Goal: Information Seeking & Learning: Learn about a topic

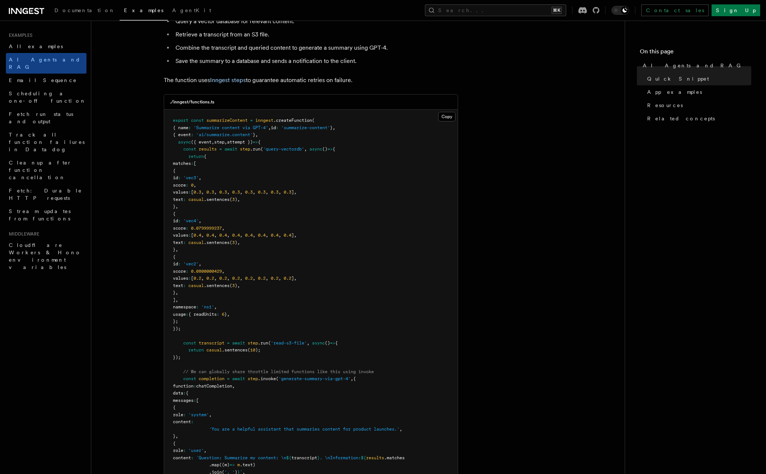
scroll to position [156, 0]
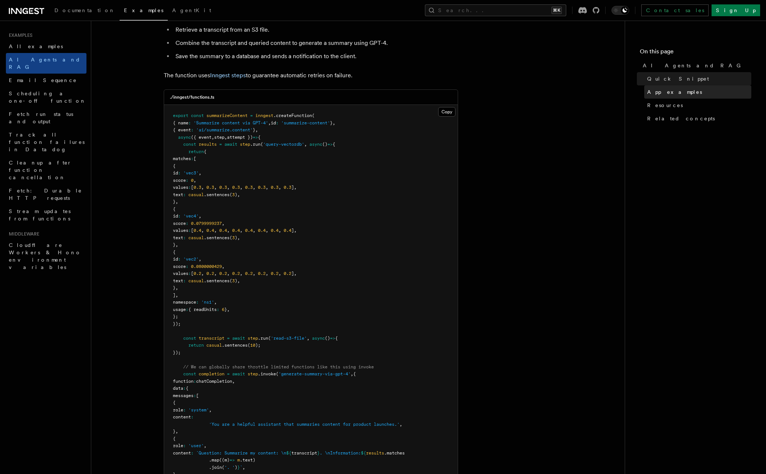
click at [659, 93] on span "App examples" at bounding box center [674, 91] width 55 height 7
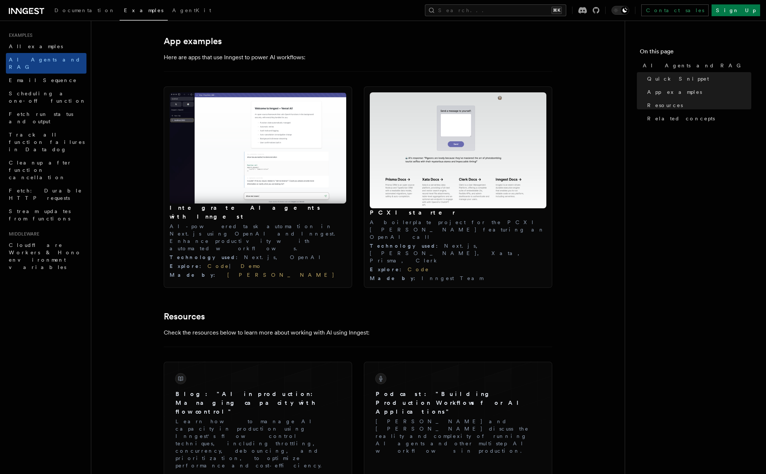
scroll to position [746, 0]
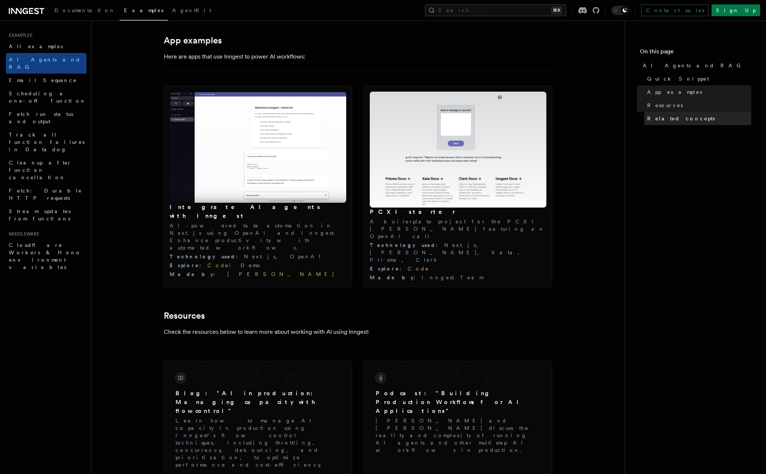
click at [672, 120] on span "Related concepts" at bounding box center [681, 118] width 68 height 7
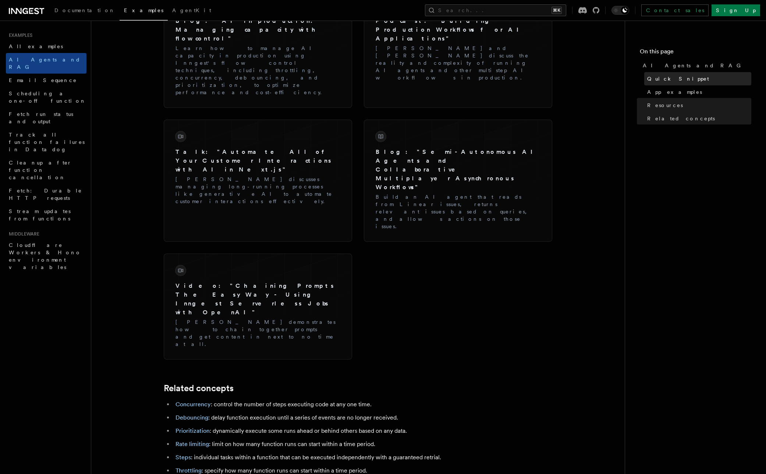
click at [668, 83] on link "Quick Snippet" at bounding box center [697, 78] width 107 height 13
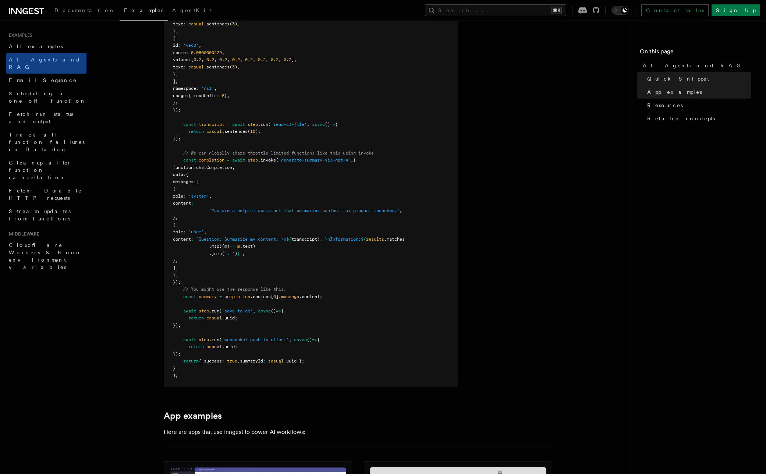
scroll to position [371, 0]
click at [75, 8] on span "Documentation" at bounding box center [84, 10] width 61 height 6
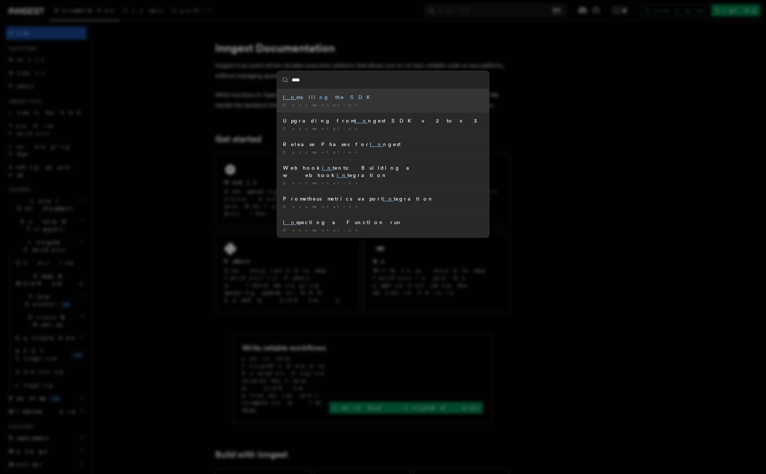
type input "*****"
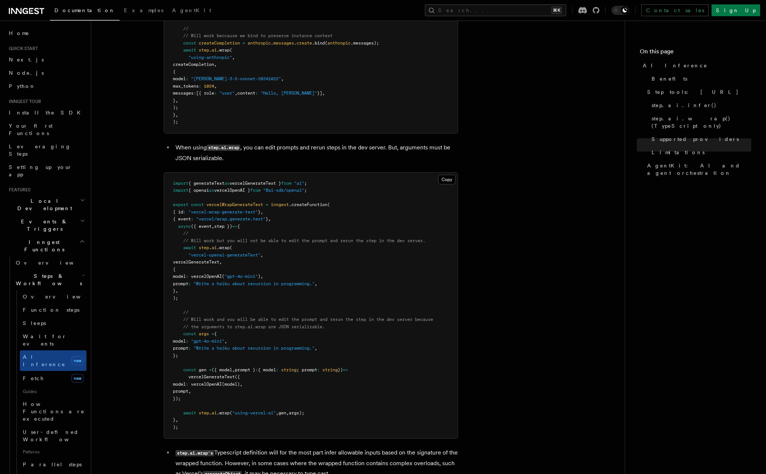
scroll to position [1327, 0]
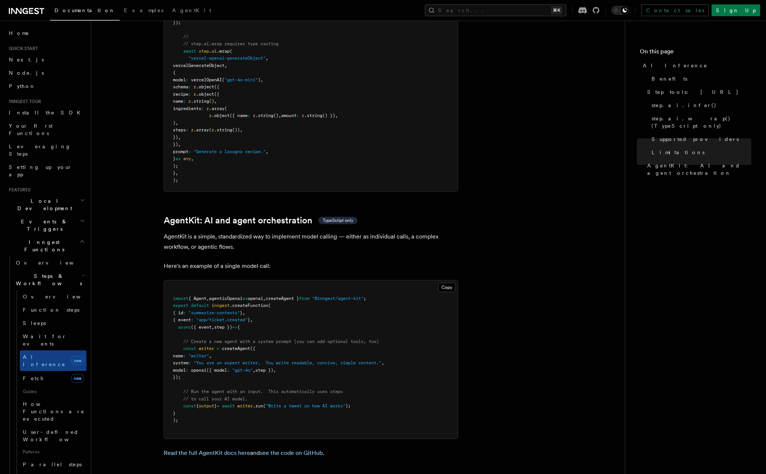
scroll to position [1983, 0]
click at [599, 10] on icon at bounding box center [596, 10] width 7 height 7
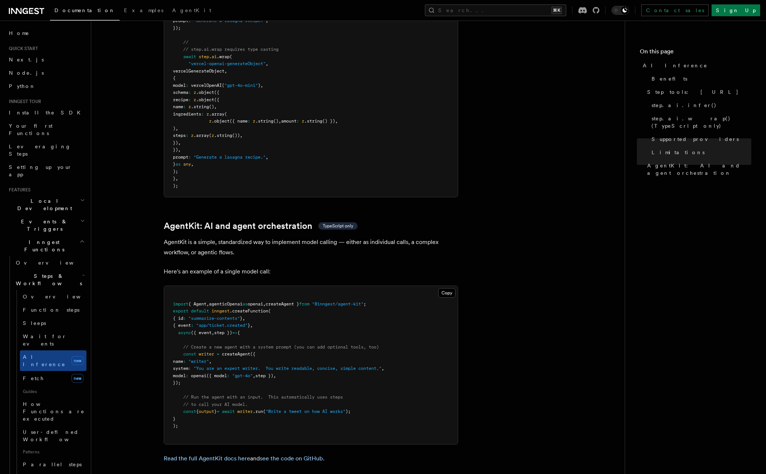
scroll to position [1979, 0]
